Goal: Transaction & Acquisition: Book appointment/travel/reservation

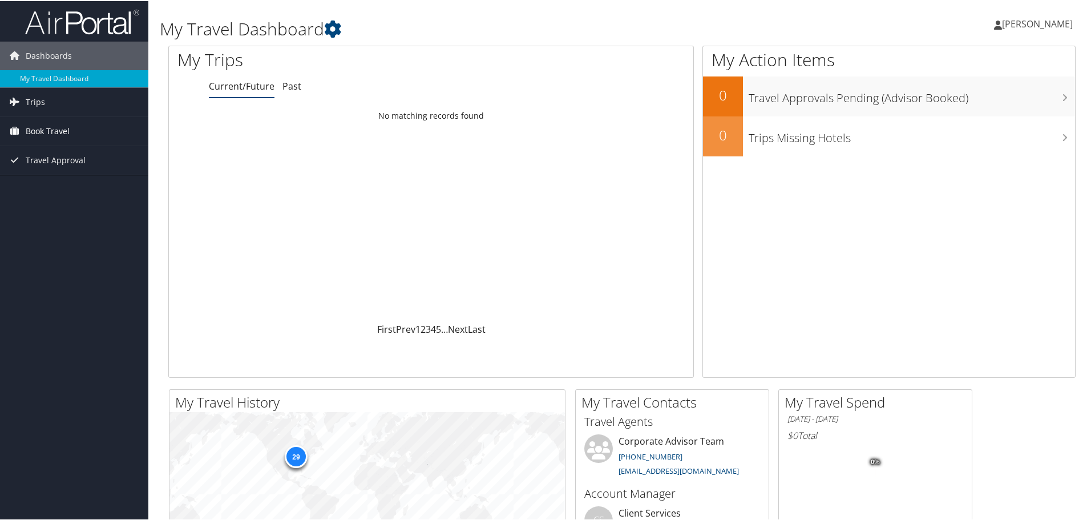
click at [54, 124] on span "Book Travel" at bounding box center [48, 130] width 44 height 29
click at [43, 186] on link "Book/Manage Online Trips" at bounding box center [74, 187] width 148 height 17
